Goal: Task Accomplishment & Management: Manage account settings

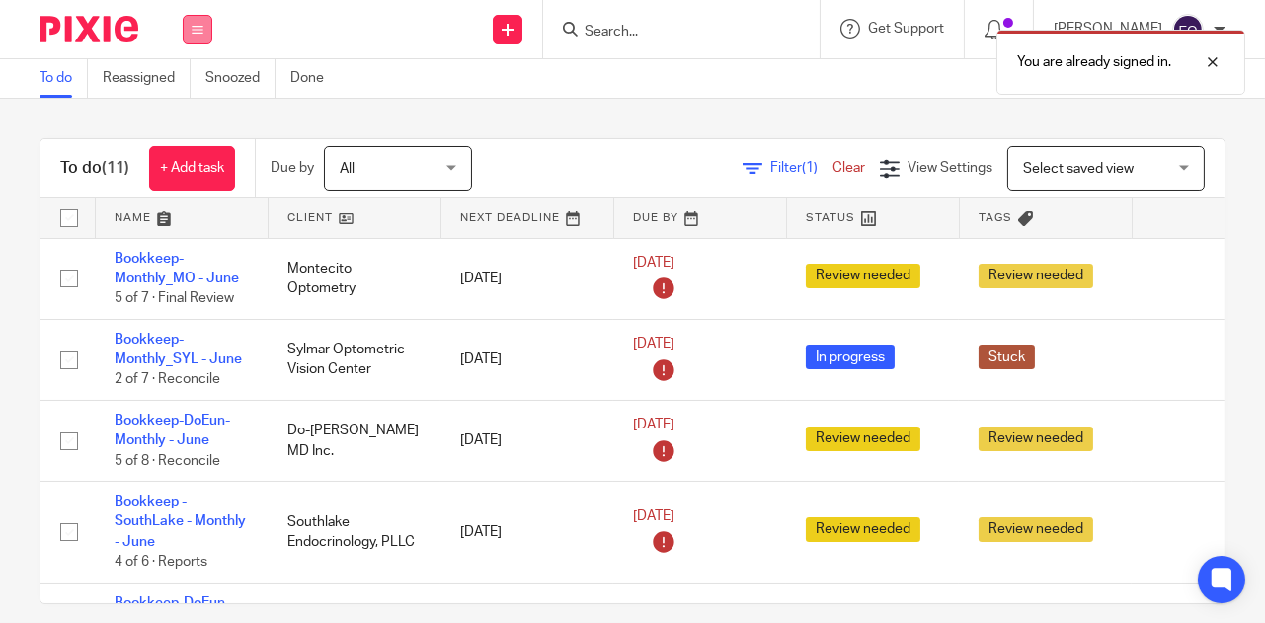
click at [197, 31] on icon at bounding box center [198, 30] width 12 height 12
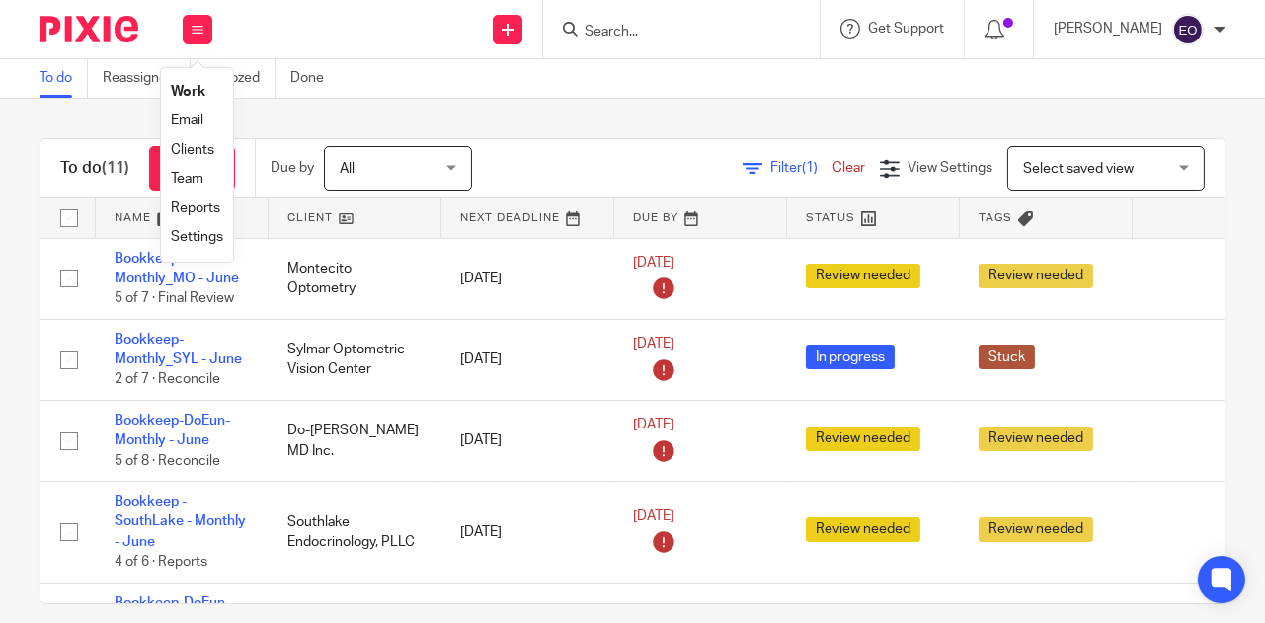
click at [213, 149] on link "Clients" at bounding box center [192, 150] width 43 height 14
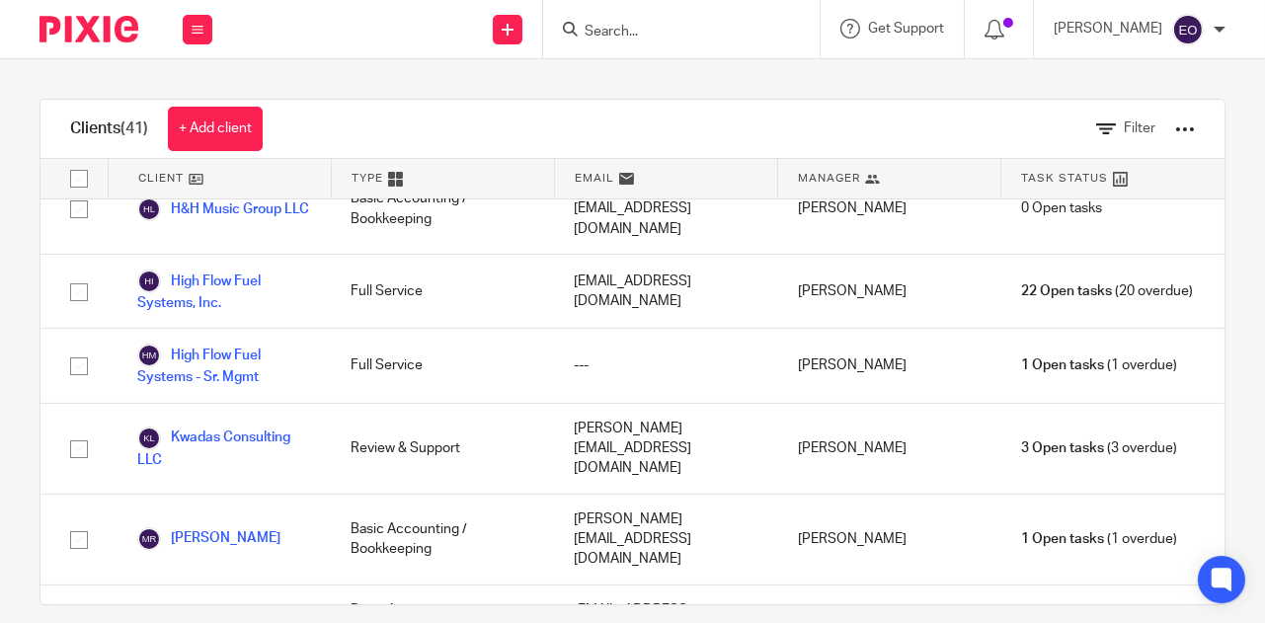
scroll to position [1043, 0]
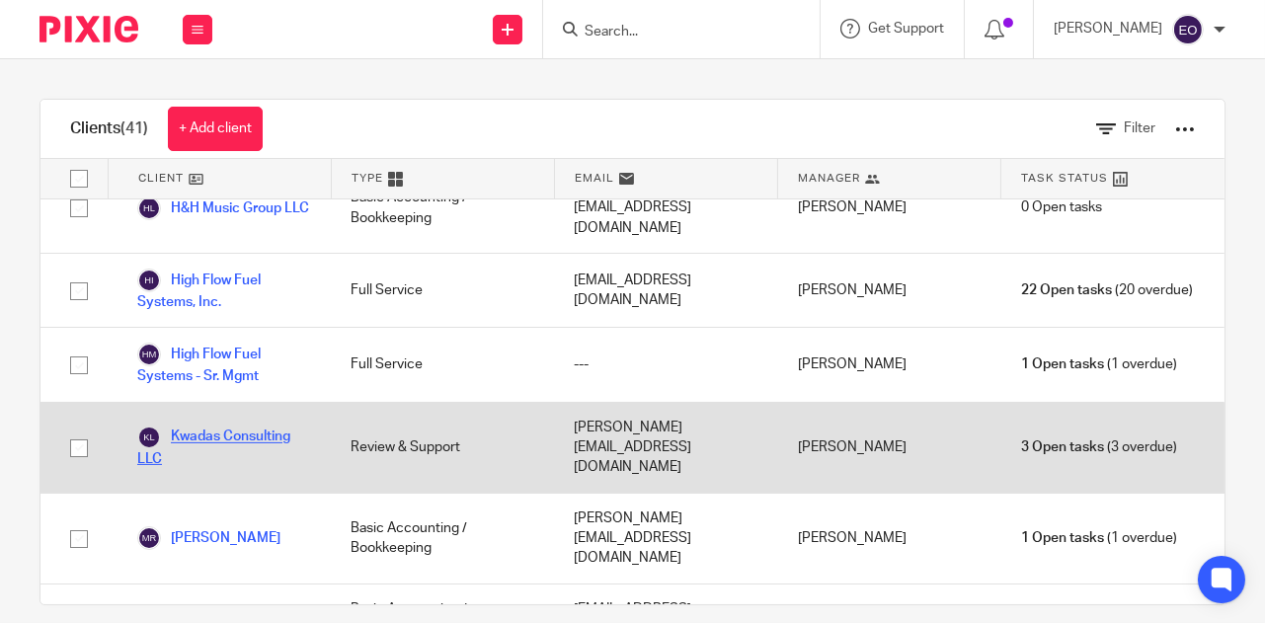
click at [266, 425] on link "Kwadas Consulting LLC" at bounding box center [224, 446] width 174 height 43
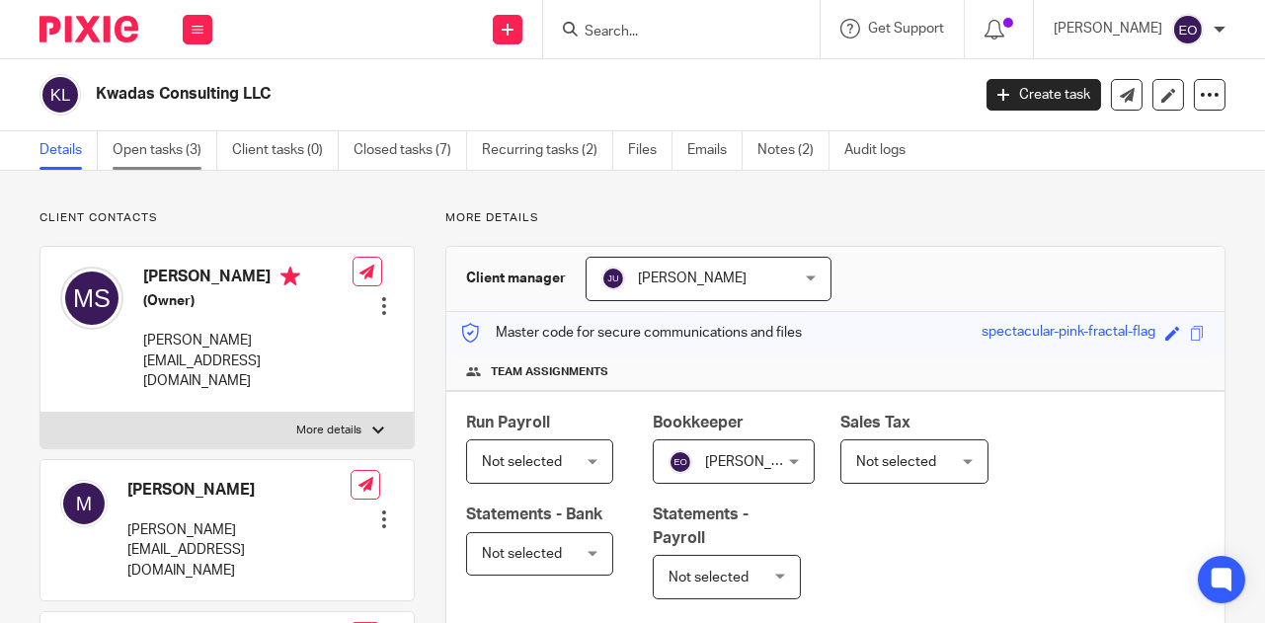
click at [182, 138] on link "Open tasks (3)" at bounding box center [165, 150] width 105 height 38
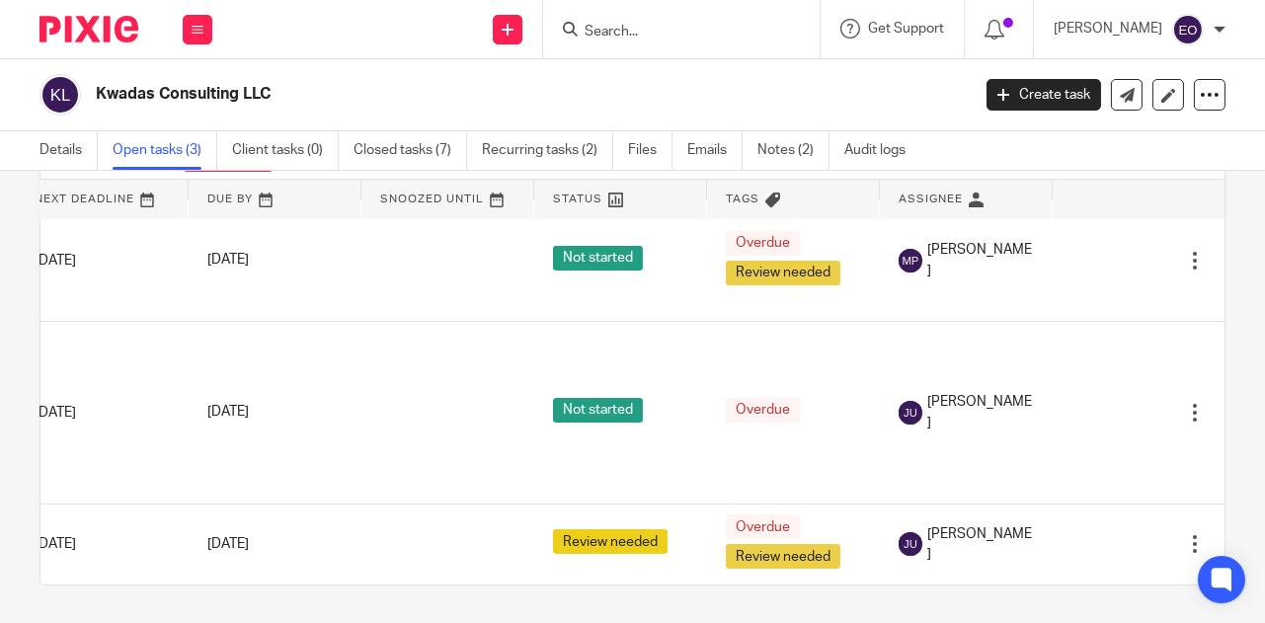
scroll to position [63, 247]
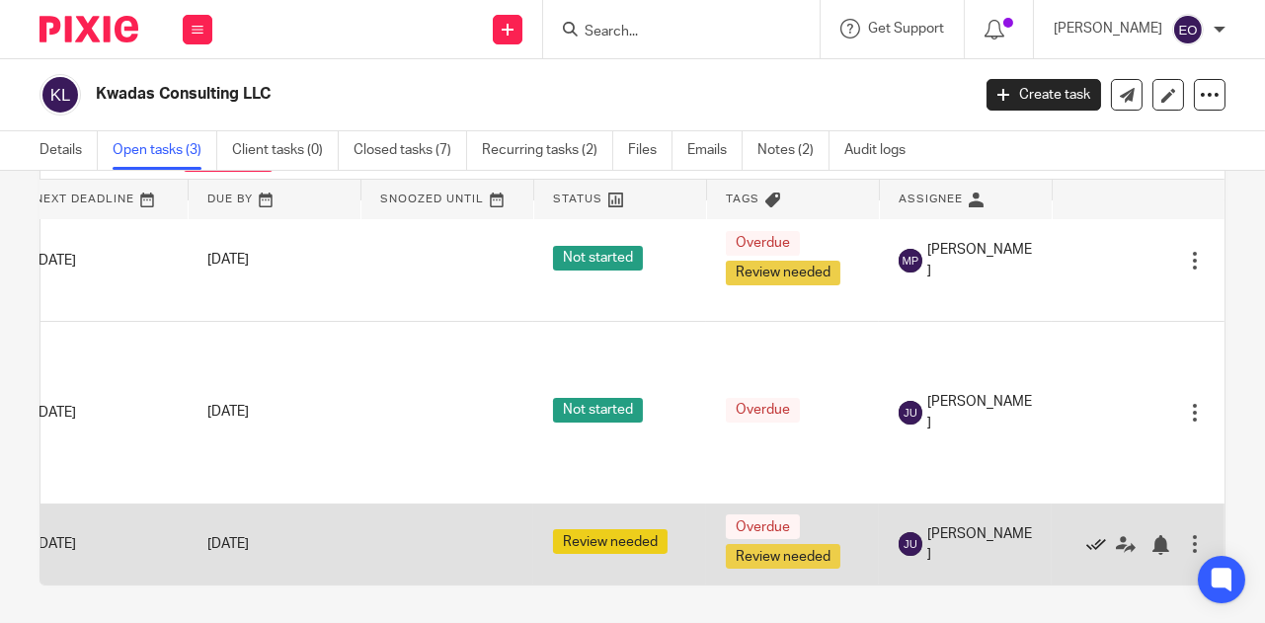
click at [1086, 535] on icon at bounding box center [1096, 545] width 20 height 20
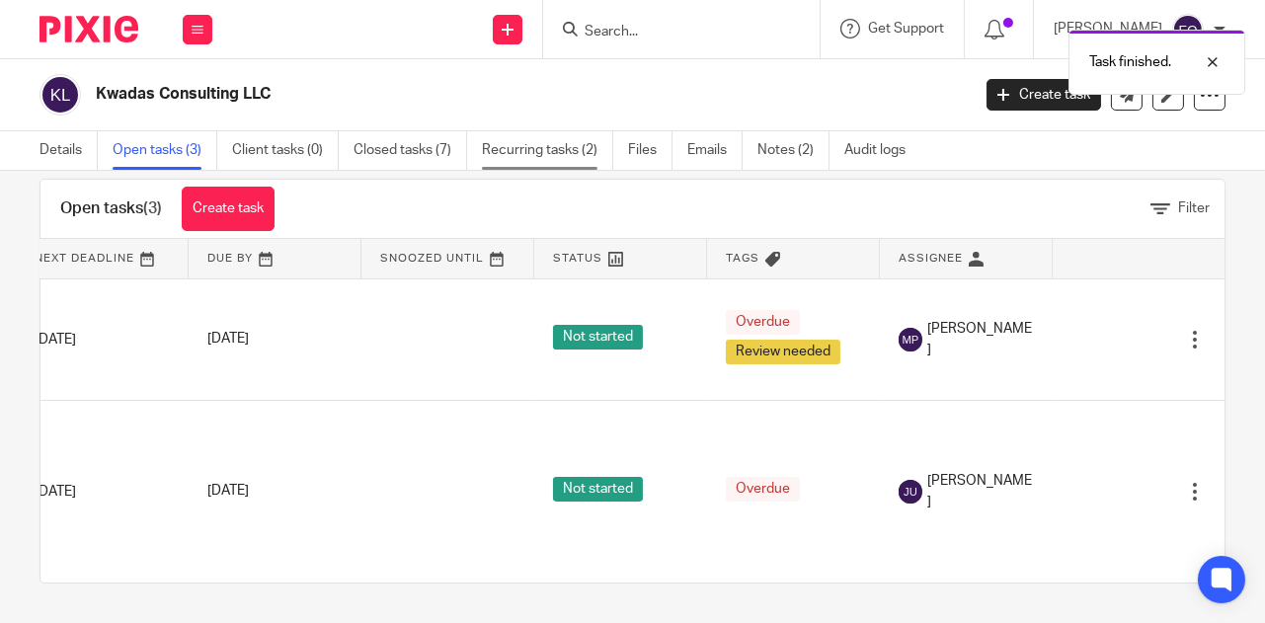
scroll to position [49, 0]
click at [1218, 65] on div at bounding box center [1197, 62] width 53 height 24
click at [1218, 29] on div at bounding box center [1219, 30] width 12 height 12
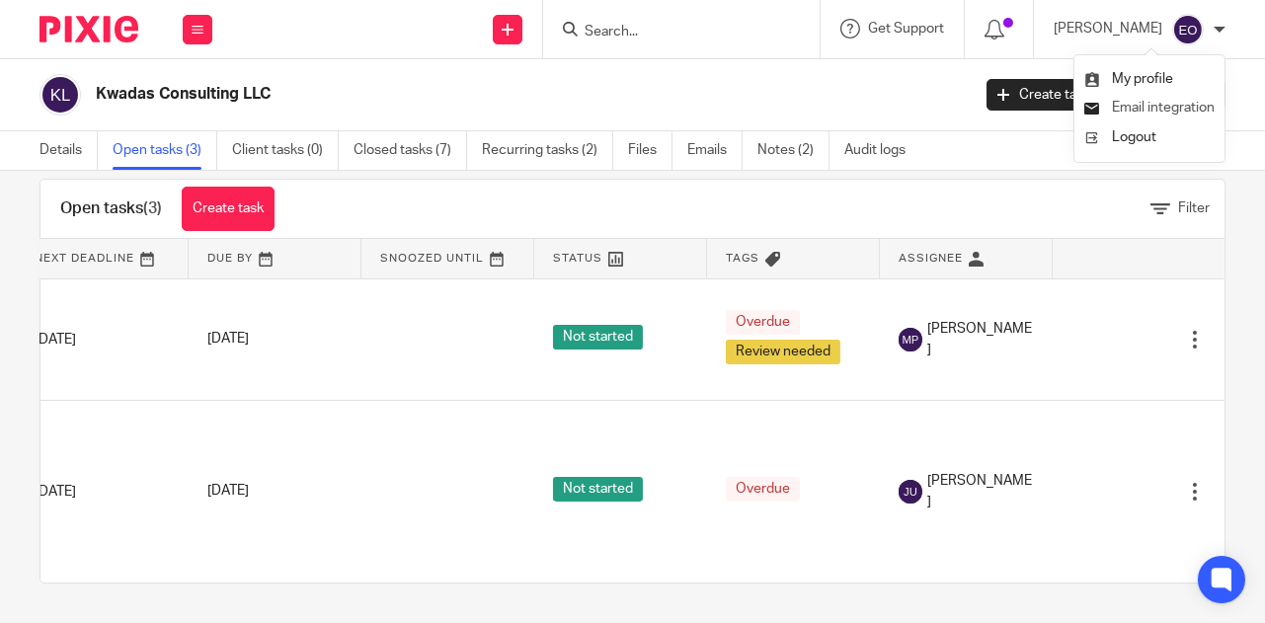
click at [1179, 107] on span "Email integration" at bounding box center [1163, 108] width 103 height 14
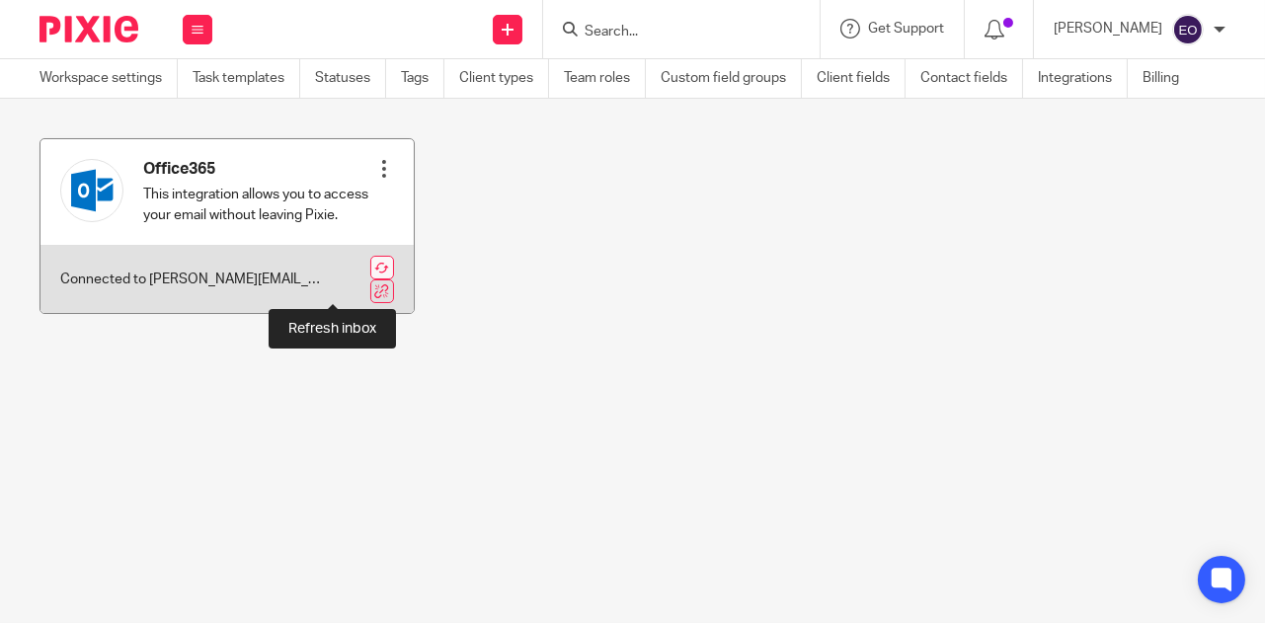
click at [370, 279] on link at bounding box center [382, 268] width 24 height 24
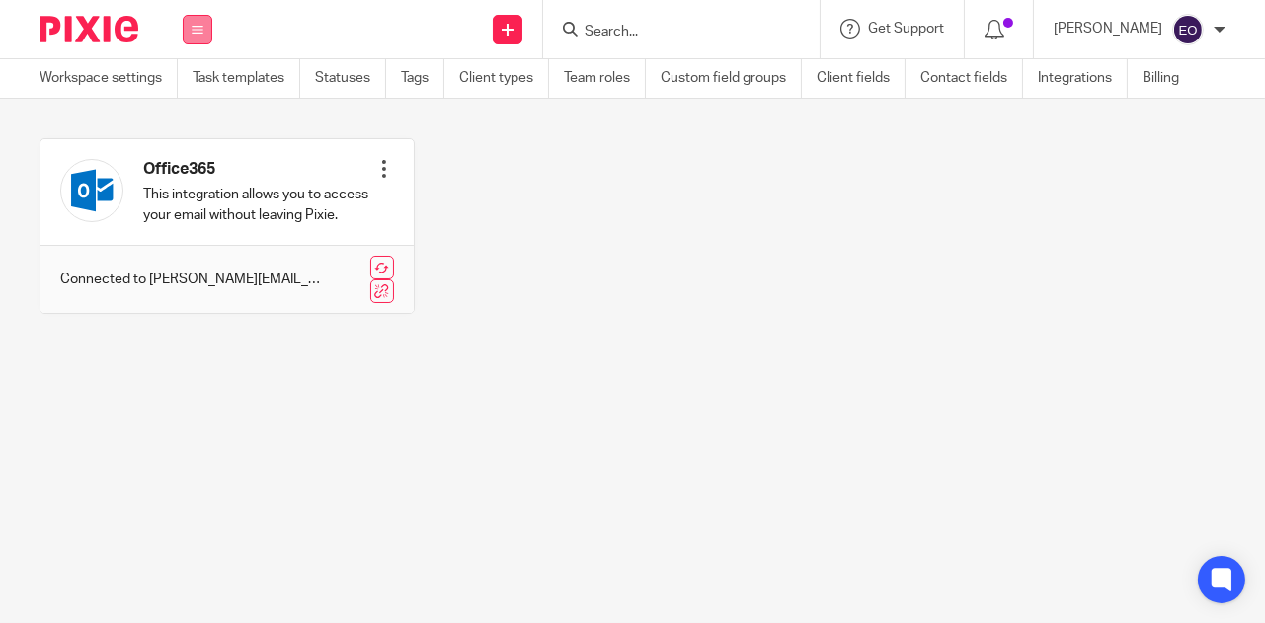
click at [183, 33] on button at bounding box center [198, 30] width 30 height 30
click at [196, 145] on link "Clients" at bounding box center [191, 150] width 43 height 14
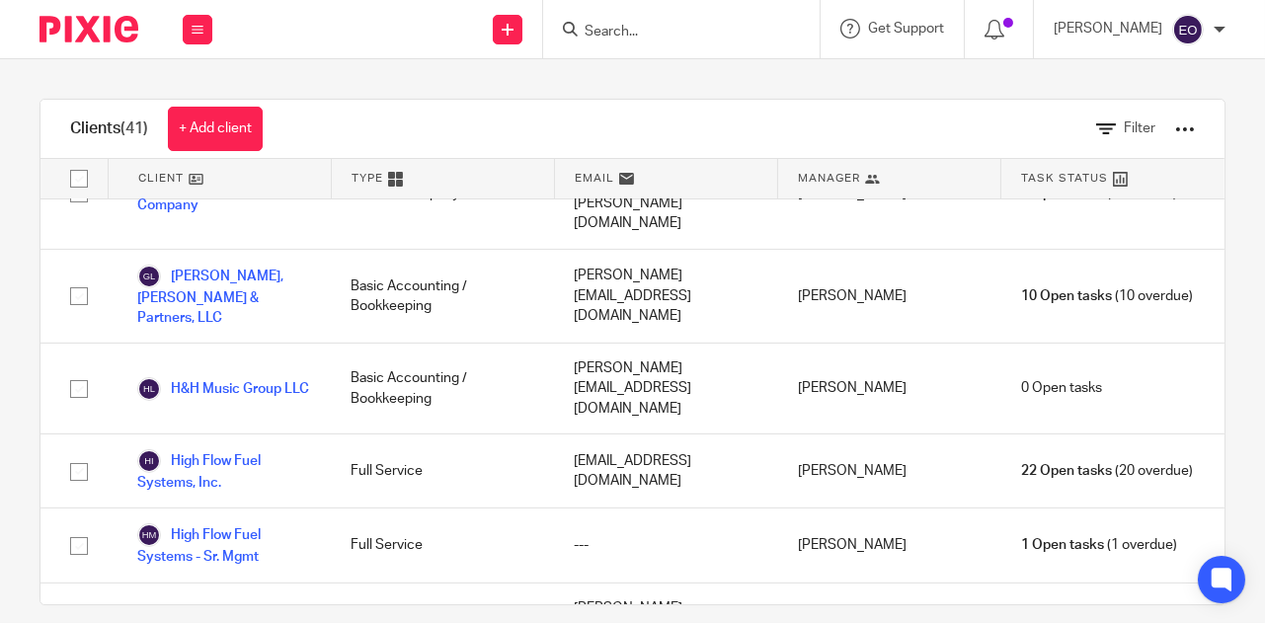
scroll to position [1016, 0]
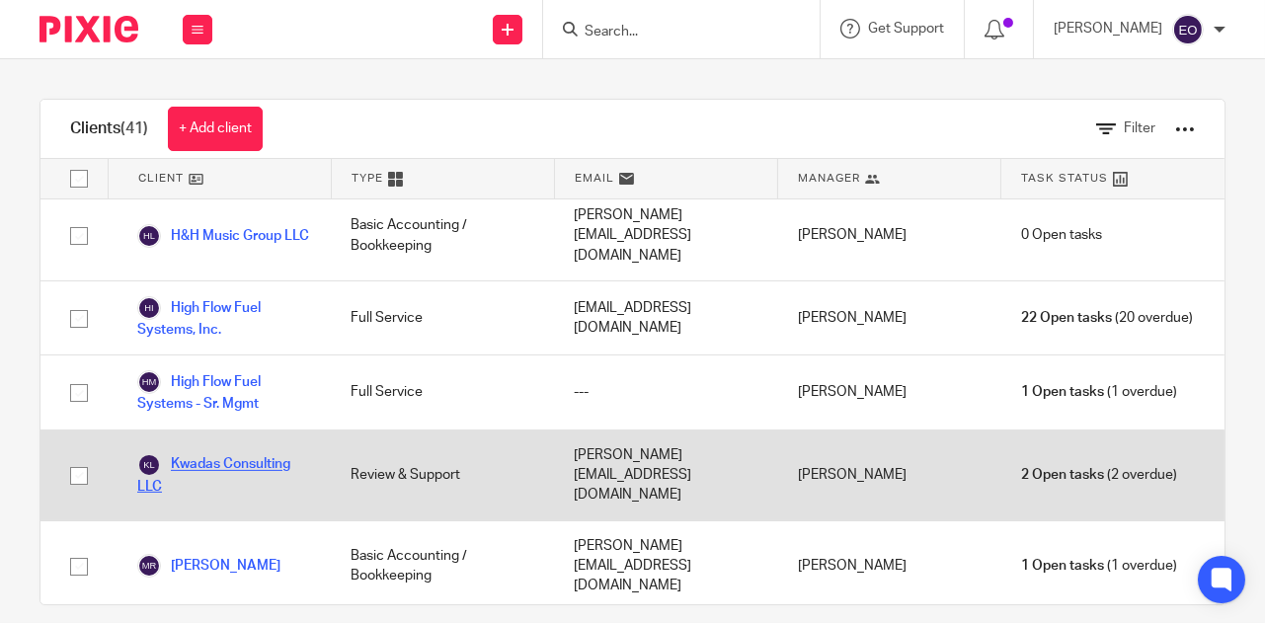
click at [238, 453] on link "Kwadas Consulting LLC" at bounding box center [224, 474] width 174 height 43
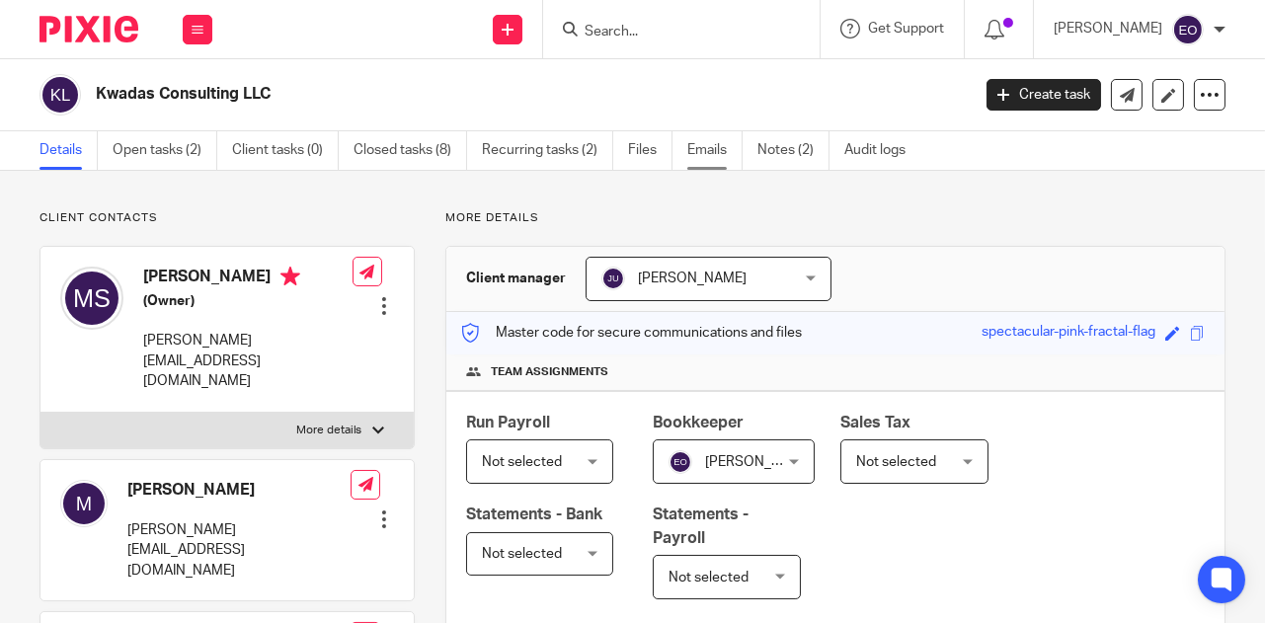
click at [714, 151] on link "Emails" at bounding box center [714, 150] width 55 height 38
